Goal: Transaction & Acquisition: Purchase product/service

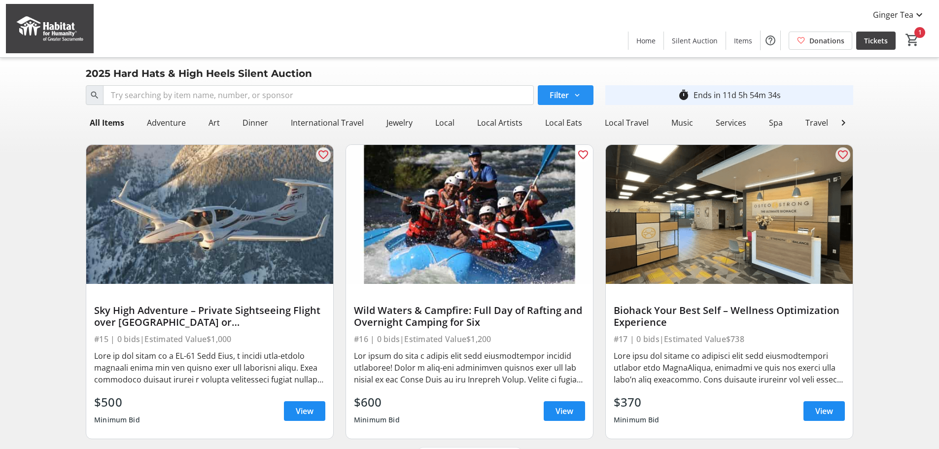
click at [582, 92] on span at bounding box center [566, 95] width 56 height 24
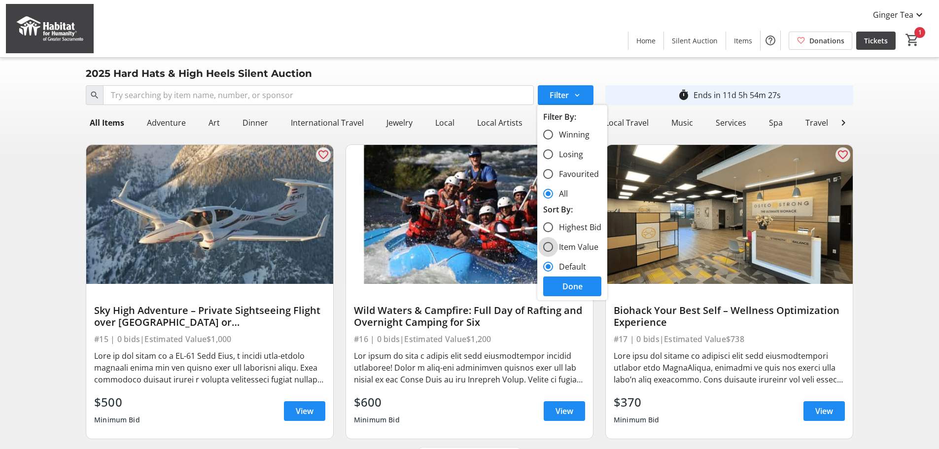
click at [549, 248] on input "Item Value" at bounding box center [548, 247] width 10 height 10
radio input "true"
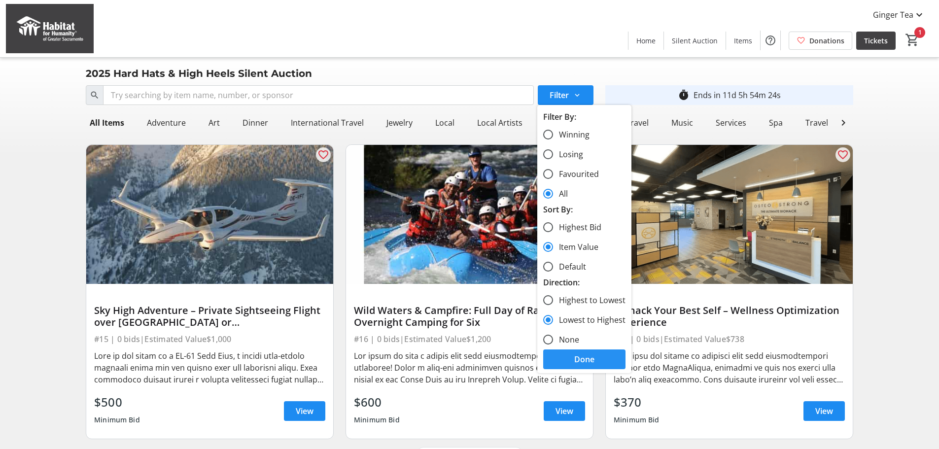
click at [564, 359] on span at bounding box center [584, 360] width 82 height 24
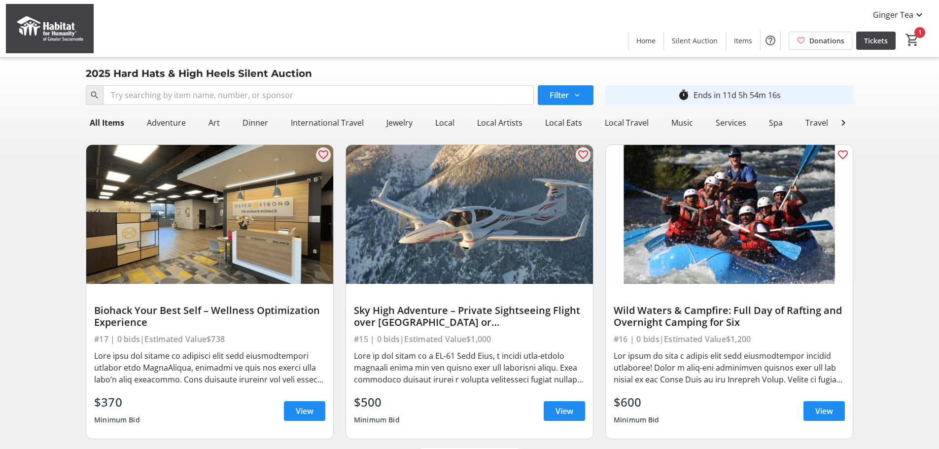
scroll to position [27, 0]
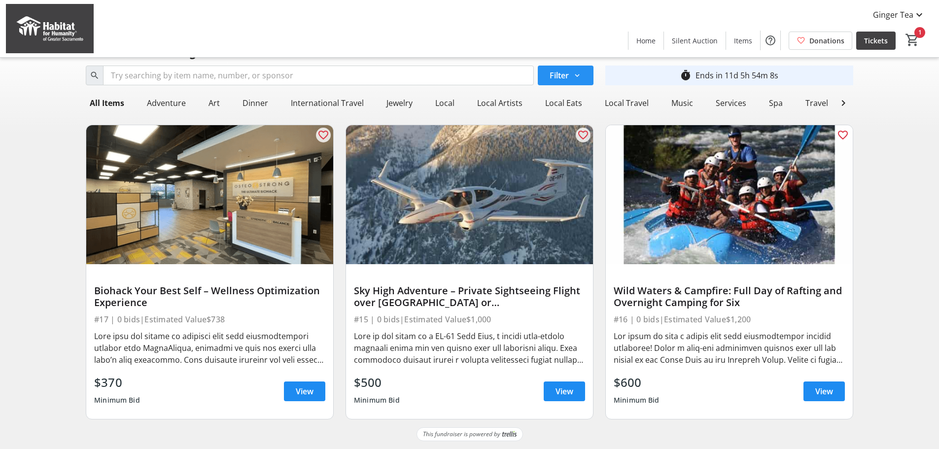
click at [569, 72] on span "Filter" at bounding box center [559, 76] width 19 height 12
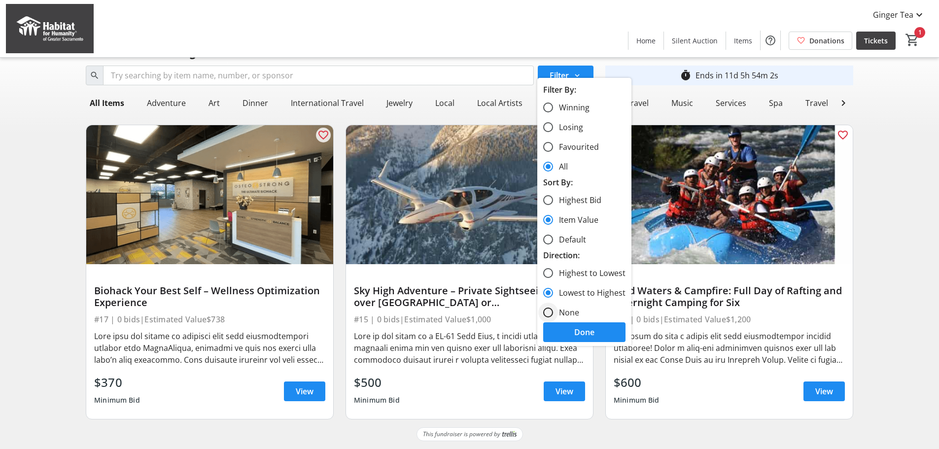
click at [549, 317] on div at bounding box center [548, 313] width 10 height 10
click at [551, 311] on input "None" at bounding box center [548, 313] width 10 height 10
radio input "true"
click at [568, 334] on span at bounding box center [584, 333] width 82 height 24
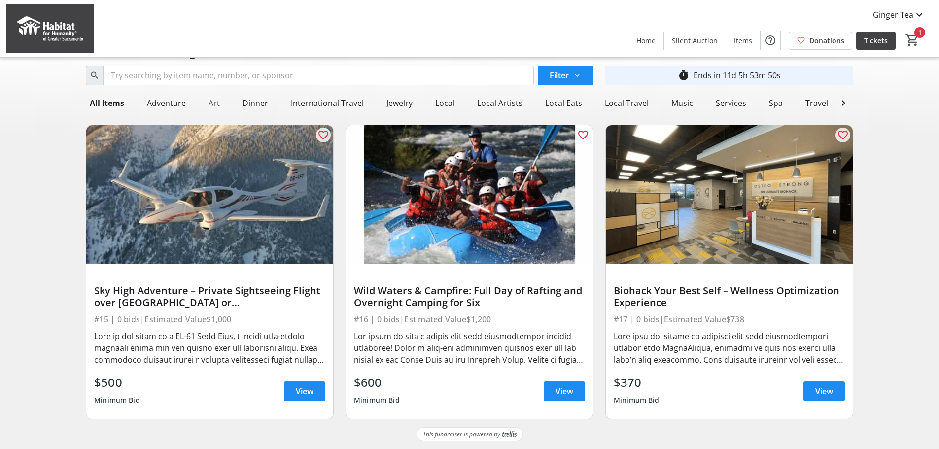
click at [213, 94] on div "Art" at bounding box center [214, 103] width 19 height 20
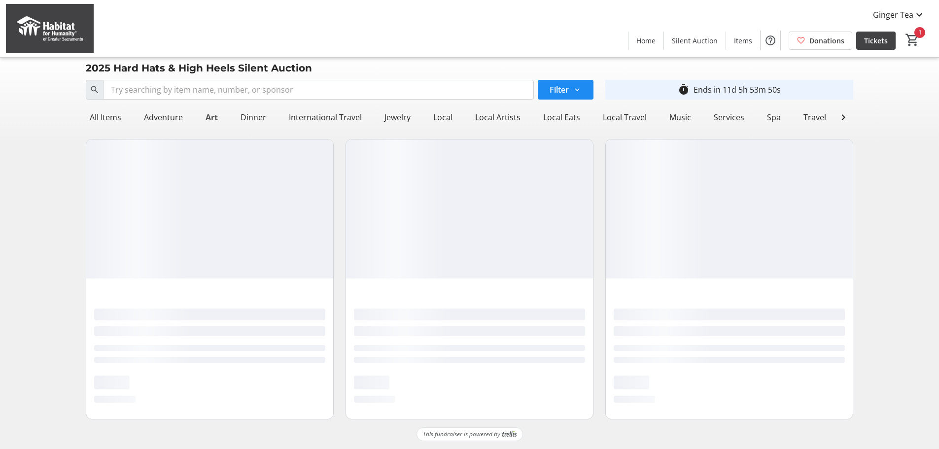
scroll to position [0, 0]
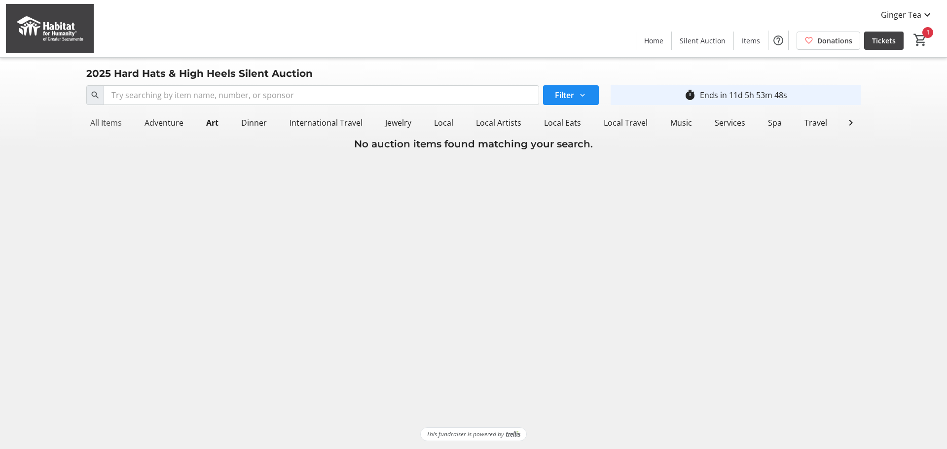
click at [107, 120] on div "All Items" at bounding box center [105, 123] width 39 height 20
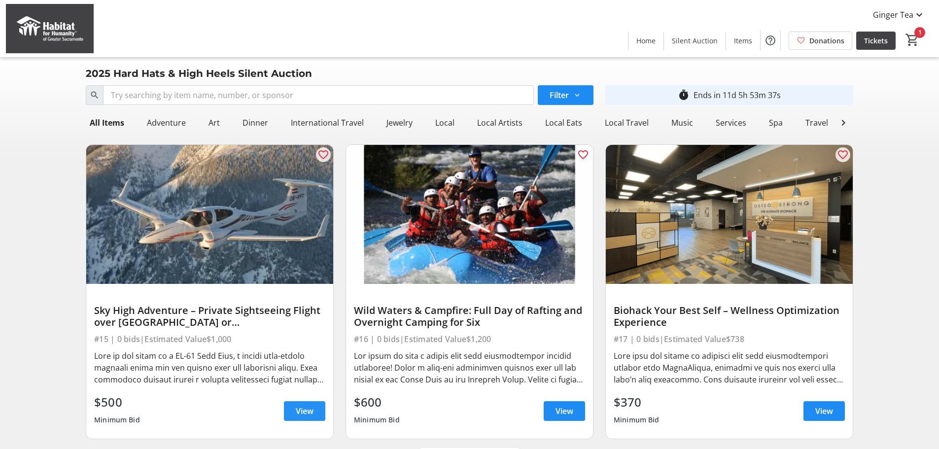
click at [305, 417] on span "View" at bounding box center [305, 411] width 18 height 12
